Goal: Information Seeking & Learning: Check status

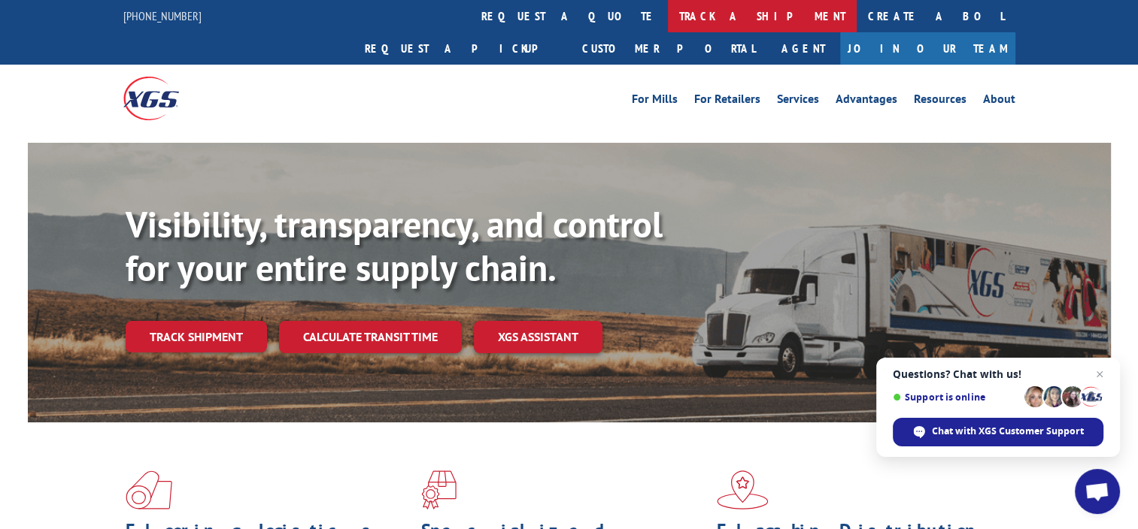
click at [668, 11] on link "track a shipment" at bounding box center [762, 16] width 189 height 32
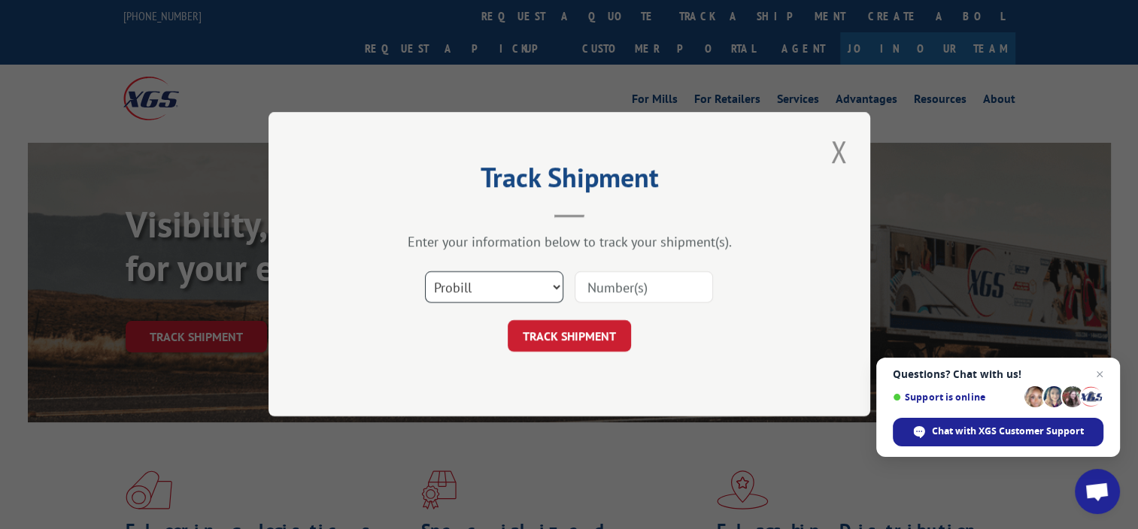
click at [552, 286] on select "Select category... Probill BOL PO" at bounding box center [494, 288] width 138 height 32
click at [623, 280] on input at bounding box center [643, 288] width 138 height 32
click at [549, 287] on select "Select category... Probill BOL PO" at bounding box center [494, 288] width 138 height 32
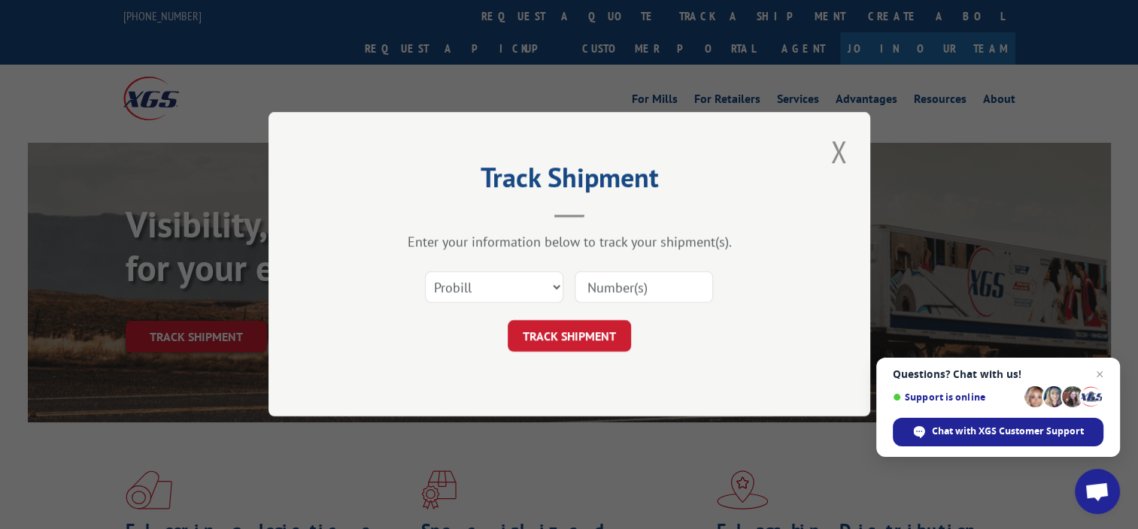
click at [591, 286] on input at bounding box center [643, 288] width 138 height 32
type input "17534454"
click at [580, 321] on button "TRACK SHIPMENT" at bounding box center [569, 337] width 123 height 32
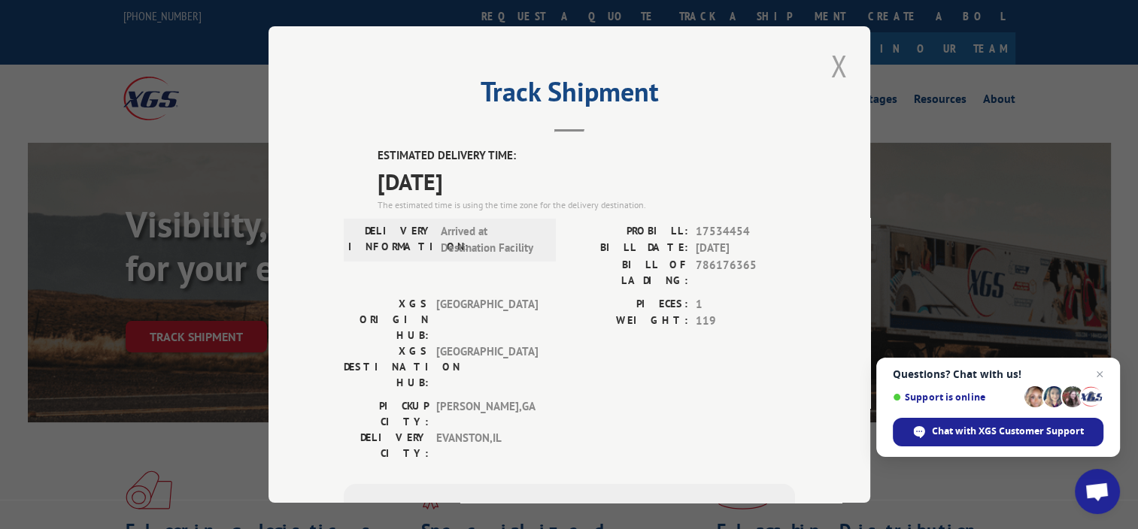
click at [830, 64] on button "Close modal" at bounding box center [839, 65] width 26 height 41
